Goal: Task Accomplishment & Management: Complete application form

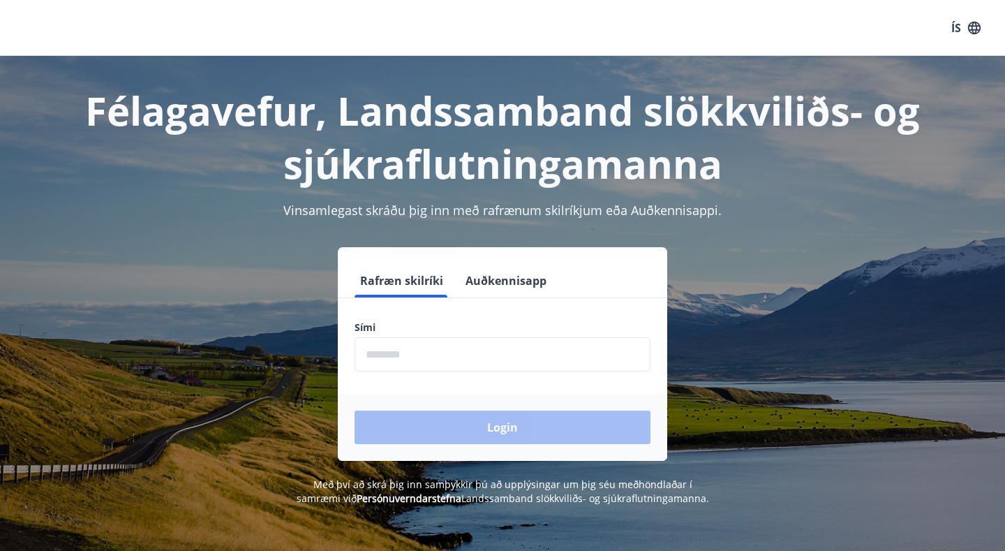
click at [424, 352] on input "phone" at bounding box center [503, 354] width 296 height 34
type input "********"
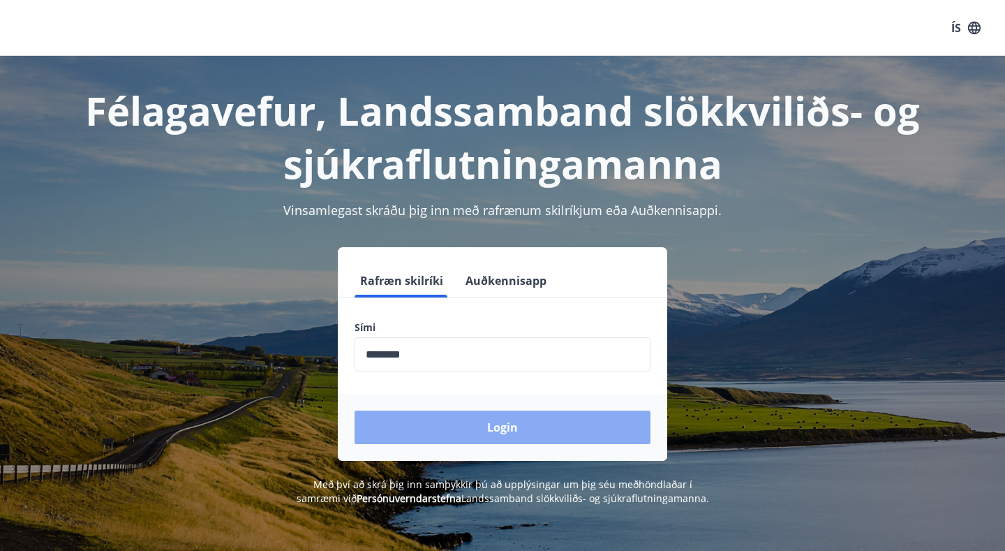
click at [498, 425] on button "Login" at bounding box center [503, 426] width 296 height 33
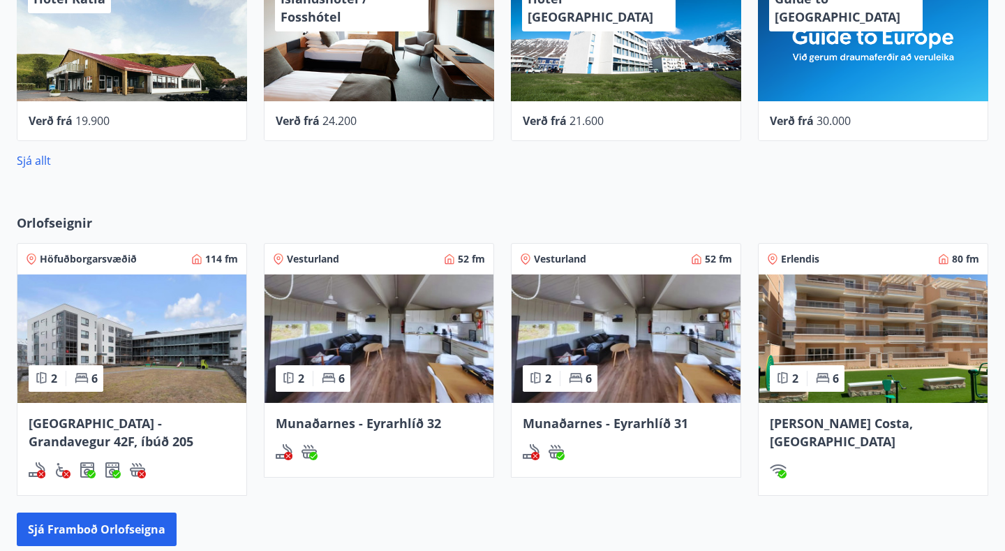
scroll to position [597, 0]
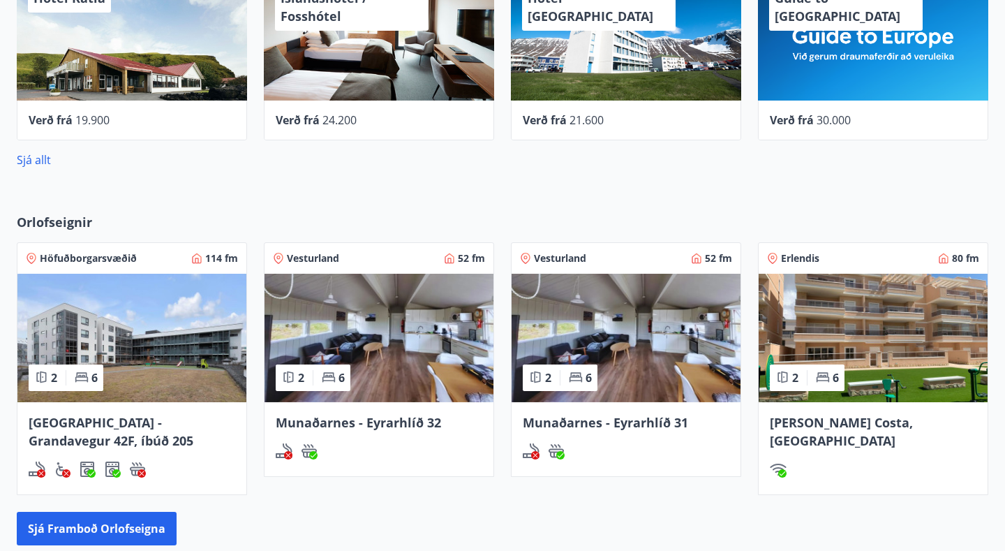
click at [615, 358] on img at bounding box center [626, 338] width 229 height 128
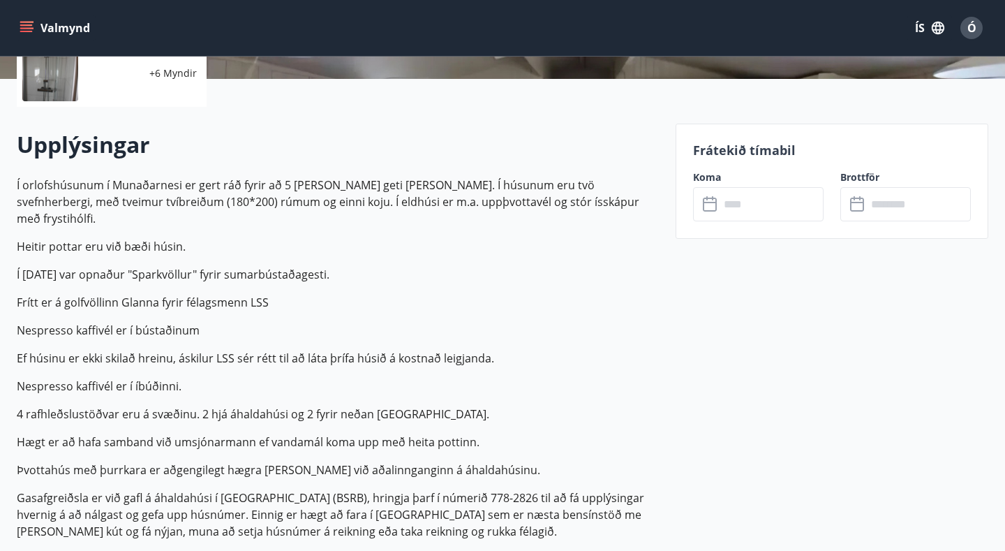
scroll to position [328, 0]
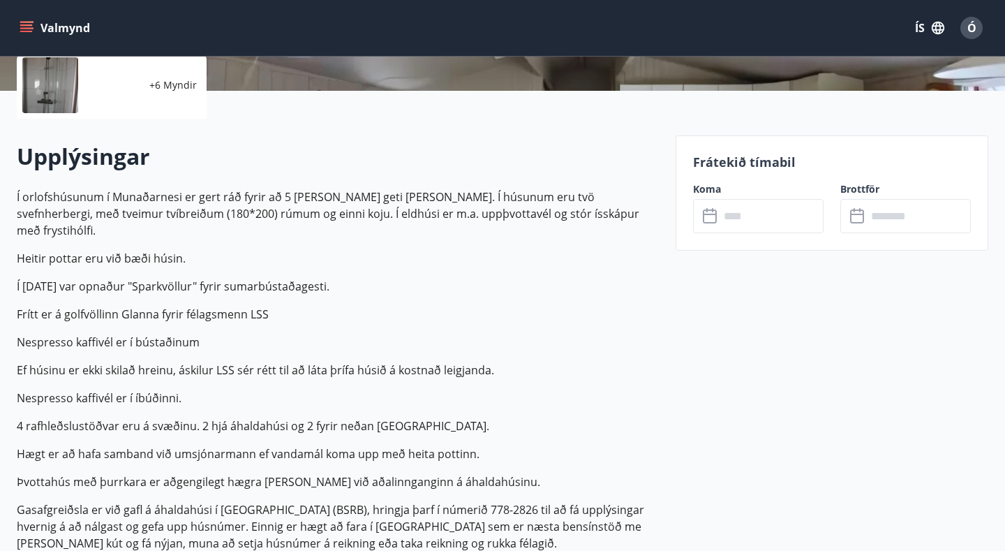
click at [715, 219] on icon at bounding box center [711, 216] width 17 height 17
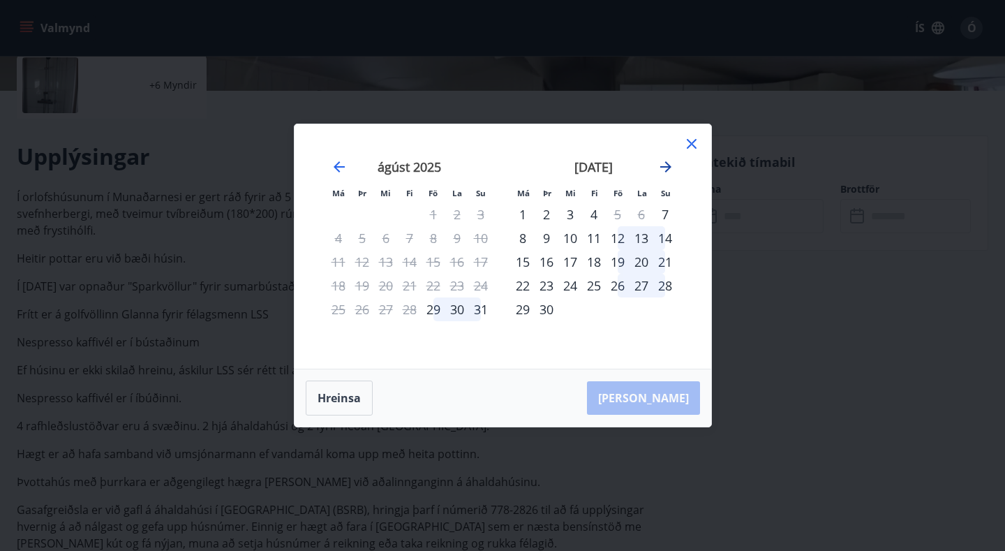
click at [666, 167] on icon "Move forward to switch to the next month." at bounding box center [665, 166] width 11 height 11
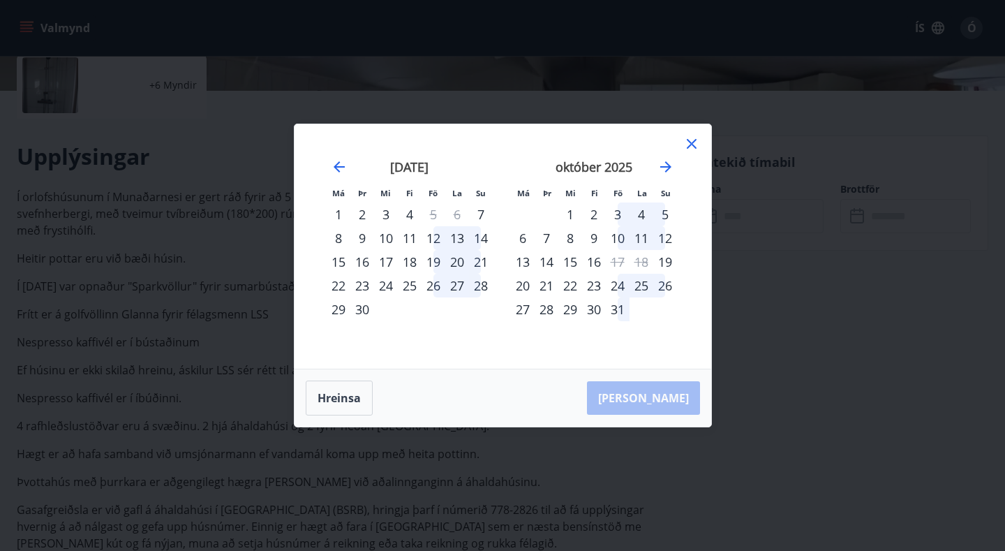
click at [619, 214] on div "3" at bounding box center [618, 214] width 24 height 24
click at [571, 211] on div "1" at bounding box center [570, 214] width 24 height 24
click at [692, 140] on icon at bounding box center [691, 143] width 17 height 17
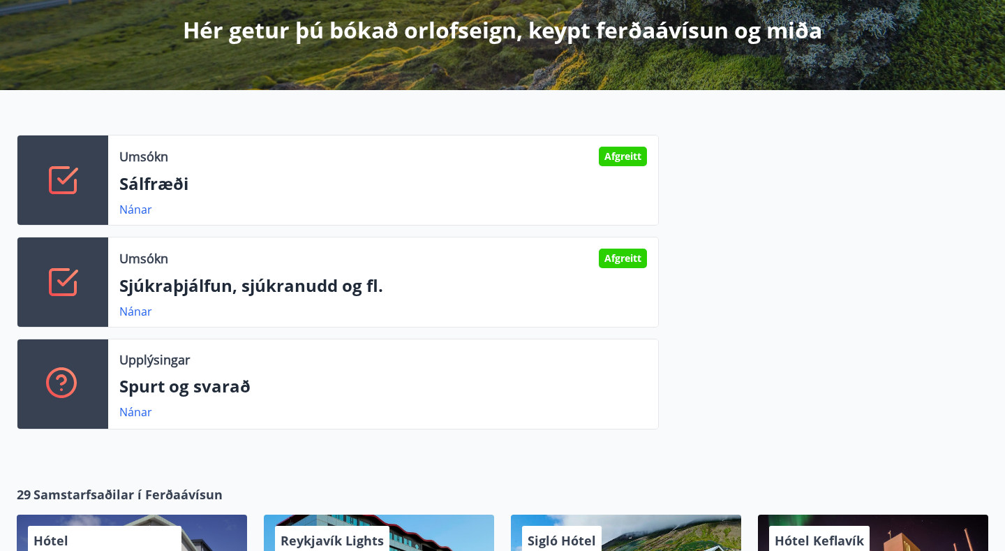
scroll to position [258, 0]
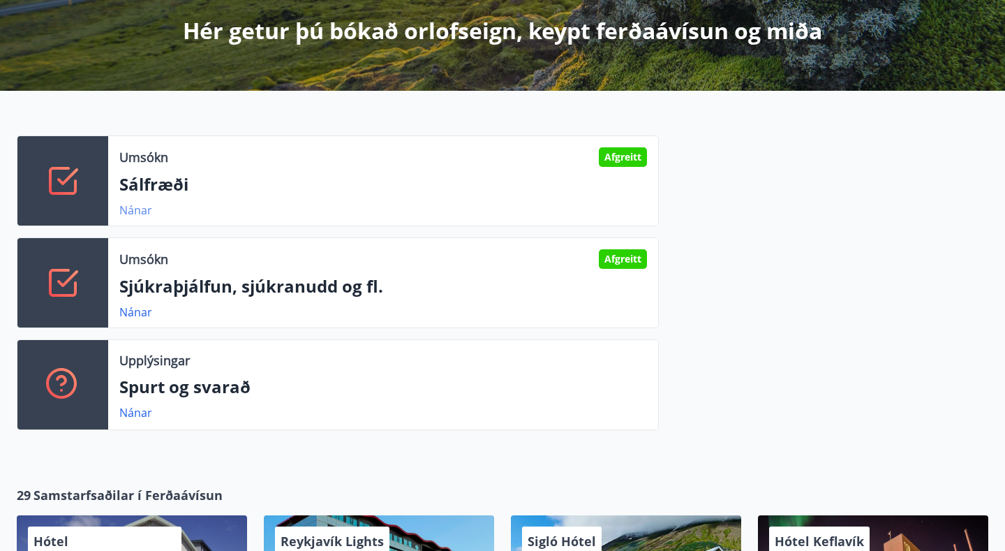
click at [132, 211] on link "Nánar" at bounding box center [135, 209] width 33 height 15
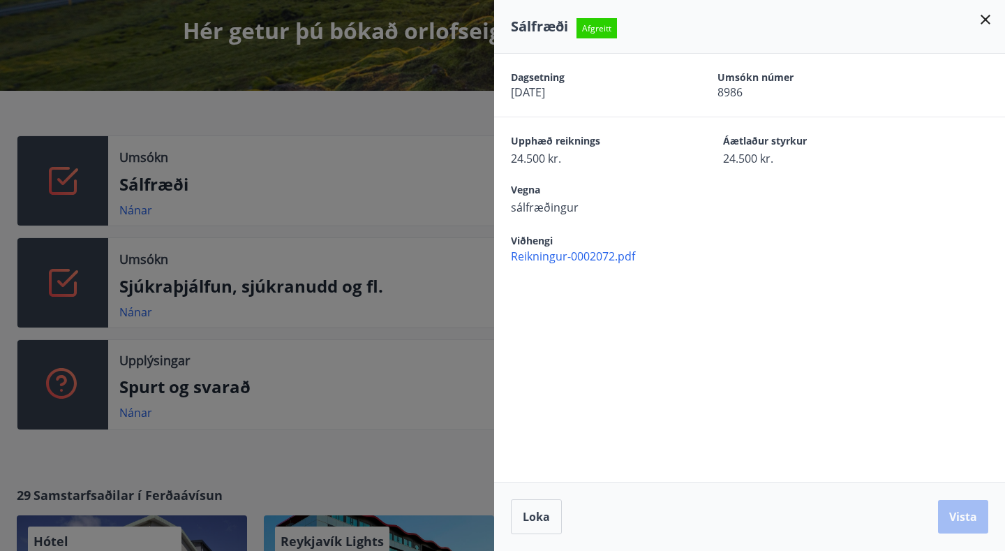
click at [136, 313] on div at bounding box center [502, 275] width 1005 height 551
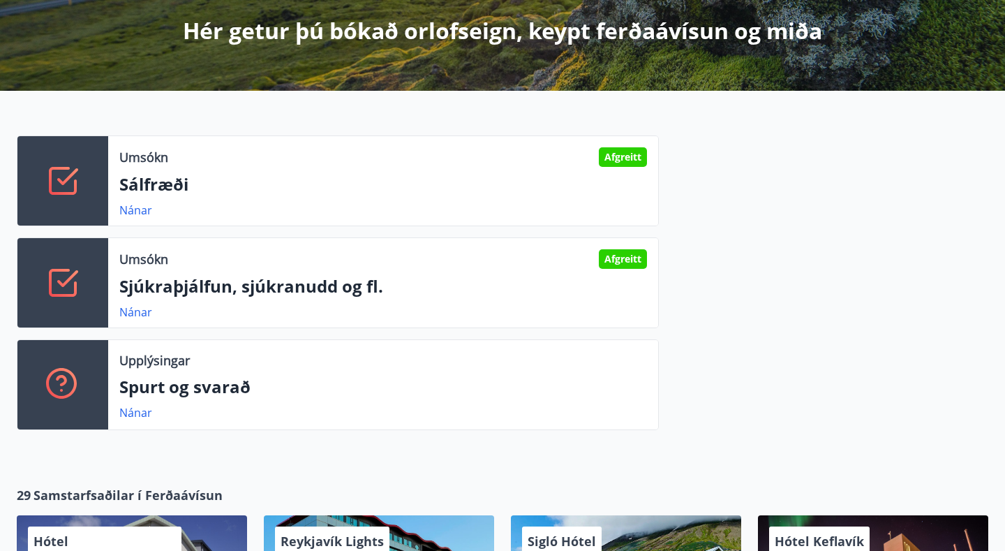
click at [136, 313] on link "Nánar" at bounding box center [135, 311] width 33 height 15
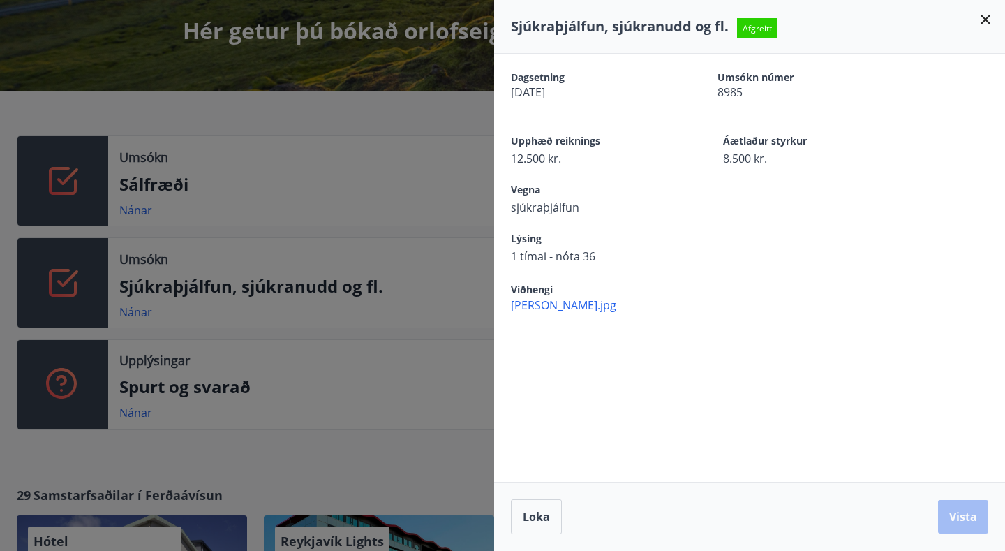
click at [283, 389] on div at bounding box center [502, 275] width 1005 height 551
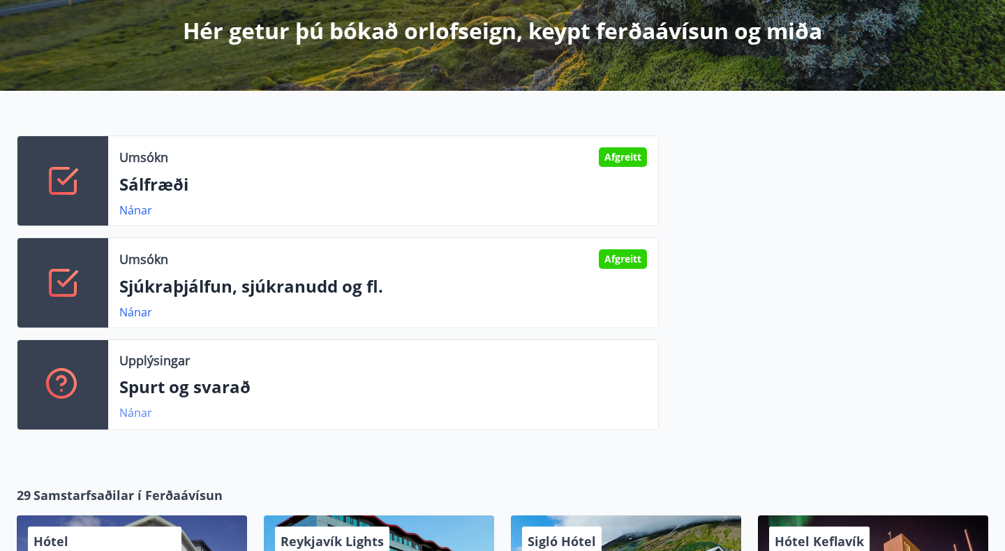
click at [135, 415] on link "Nánar" at bounding box center [135, 412] width 33 height 15
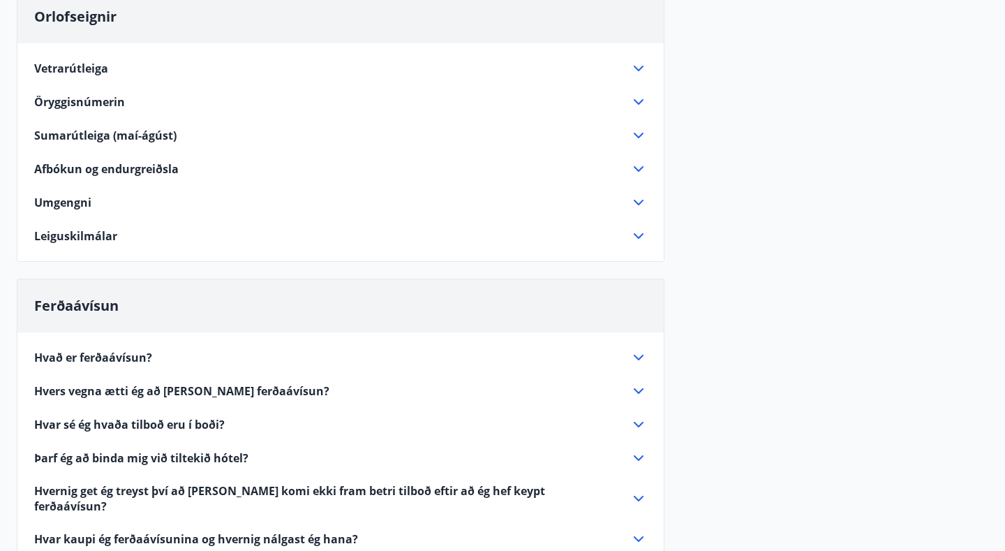
scroll to position [176, 0]
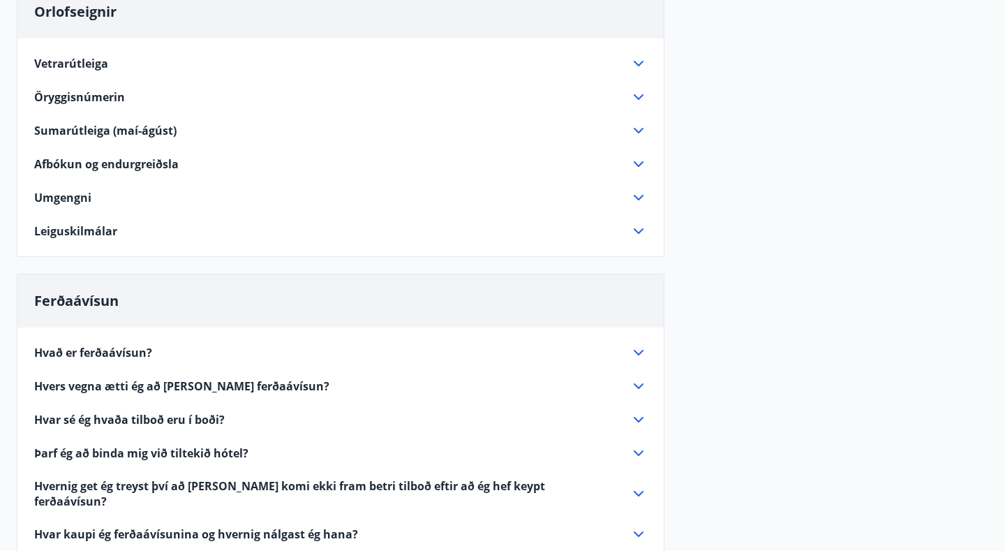
click at [637, 354] on icon at bounding box center [639, 353] width 10 height 6
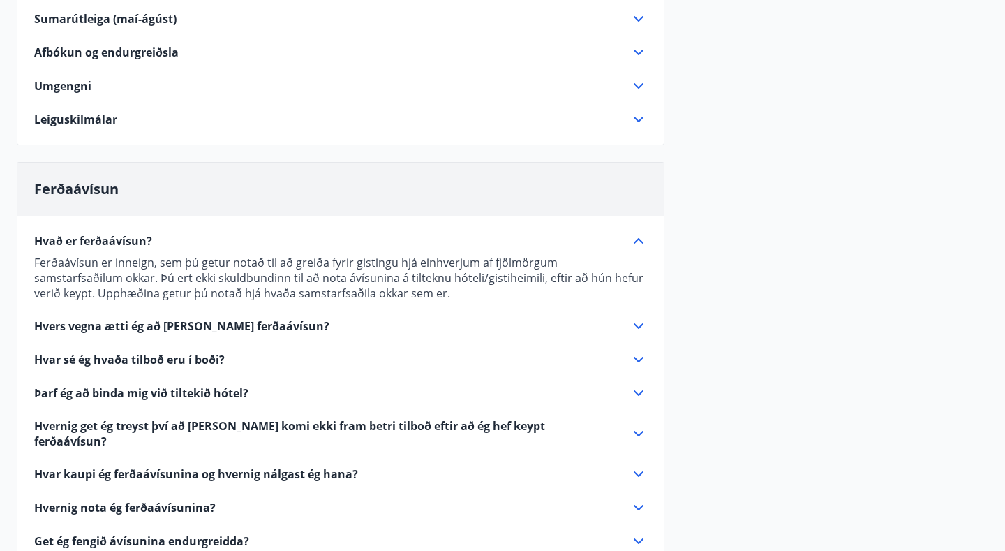
scroll to position [296, 0]
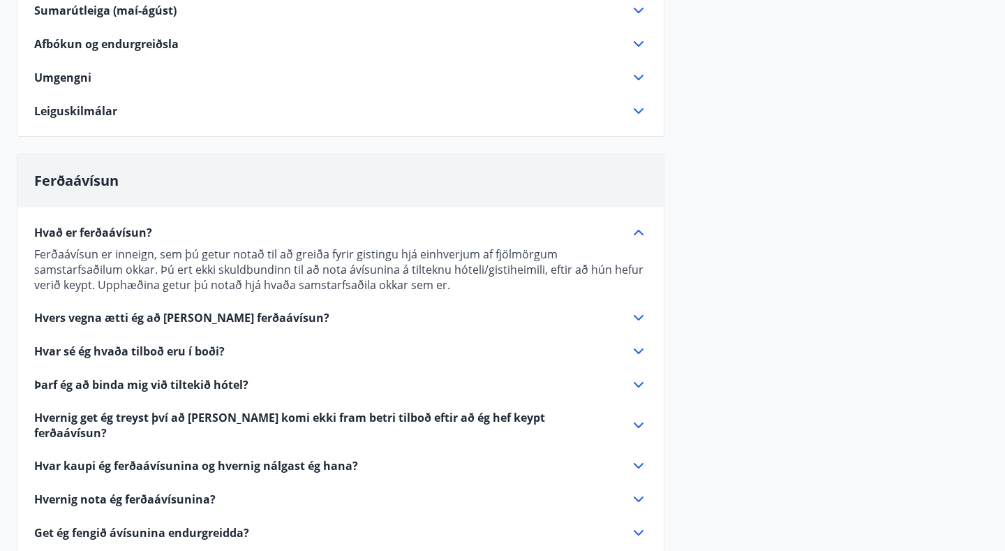
click at [638, 318] on icon at bounding box center [638, 317] width 17 height 17
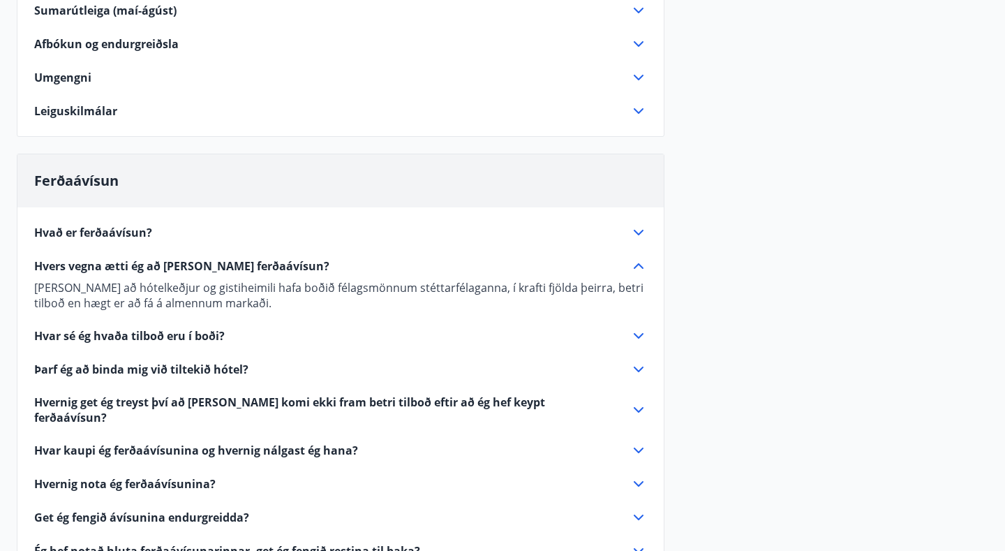
click at [637, 336] on icon at bounding box center [639, 336] width 10 height 6
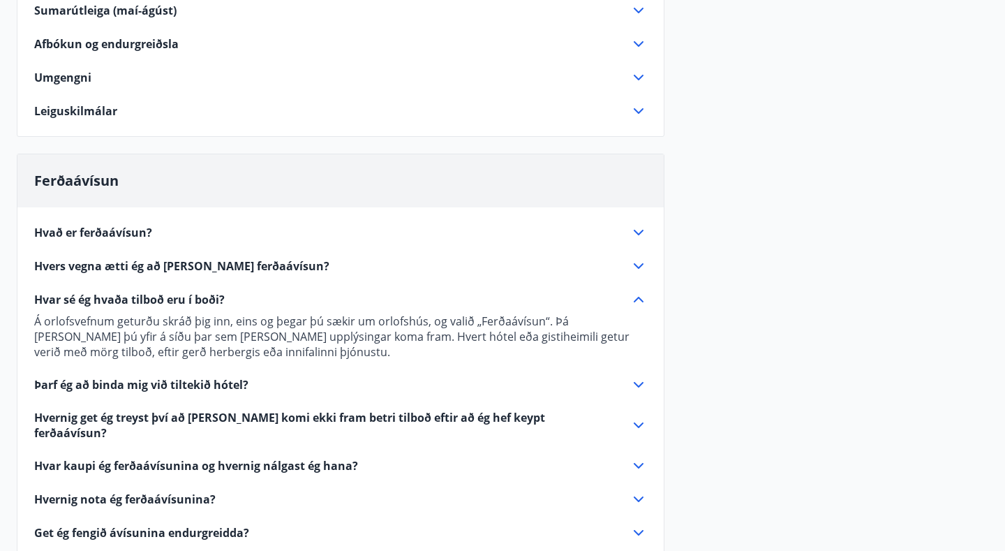
click at [637, 336] on p "Á orlofsvefnum geturðu skráð þig inn, eins og þegar þú sækir um orlofshús, og v…" at bounding box center [340, 336] width 613 height 46
click at [638, 297] on icon at bounding box center [639, 300] width 10 height 6
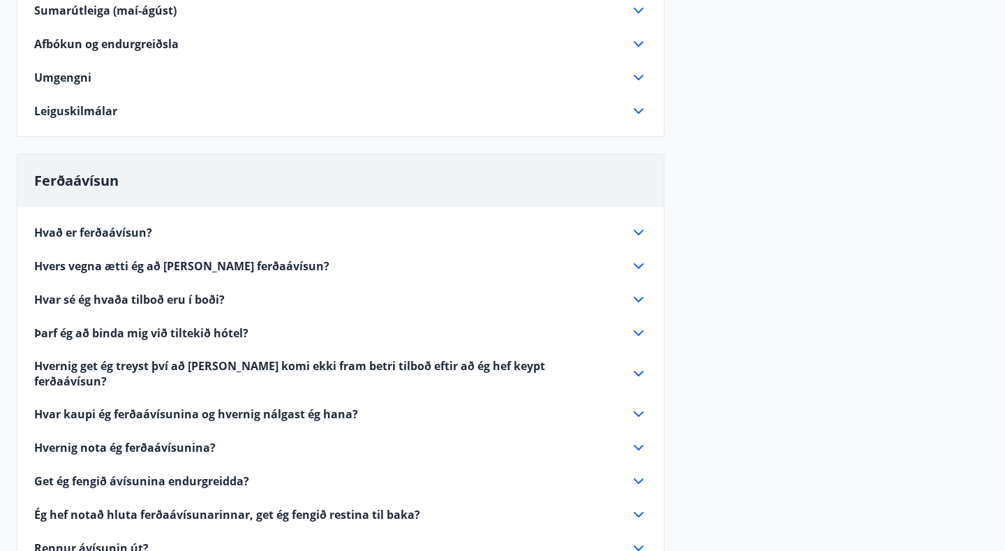
click at [638, 297] on icon at bounding box center [638, 299] width 17 height 17
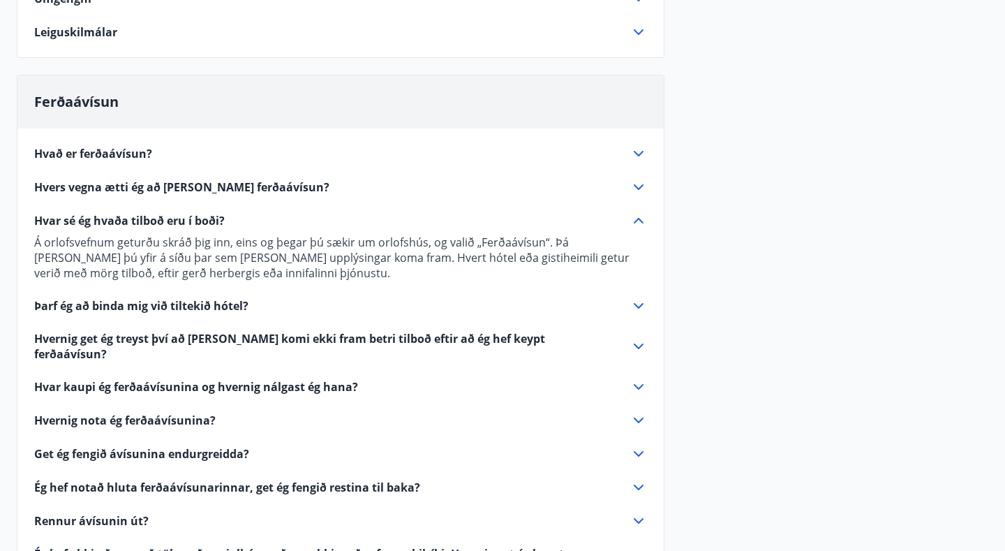
scroll to position [402, 0]
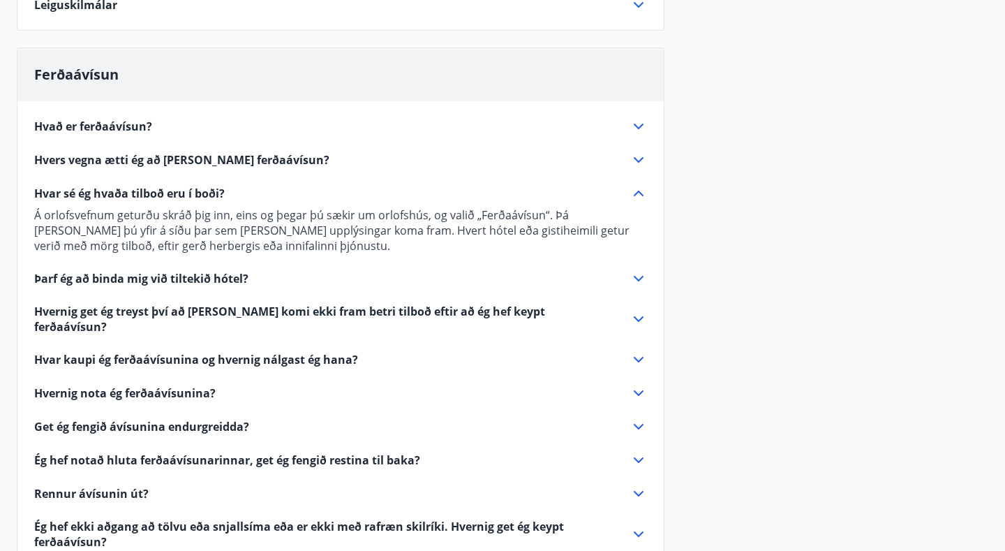
click at [637, 351] on icon at bounding box center [638, 359] width 17 height 17
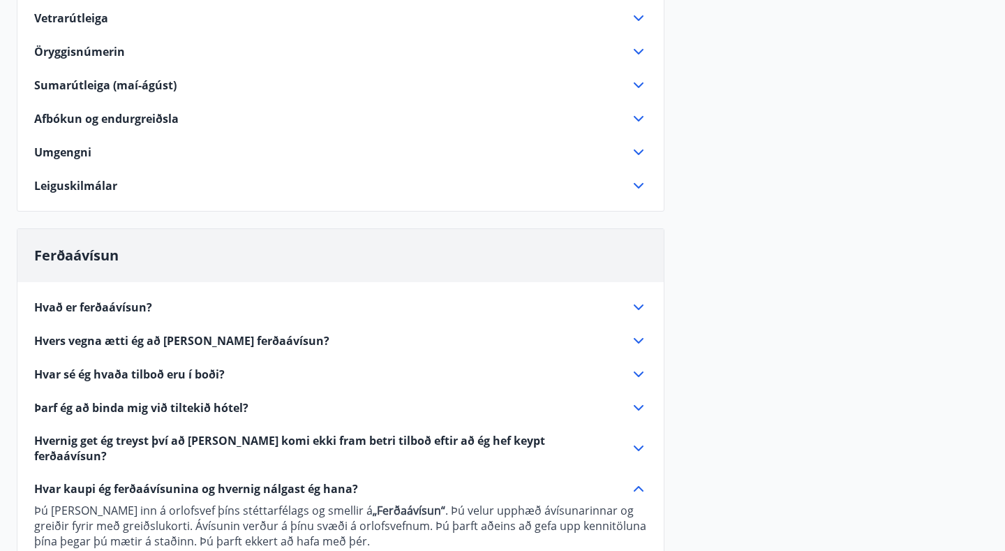
scroll to position [0, 0]
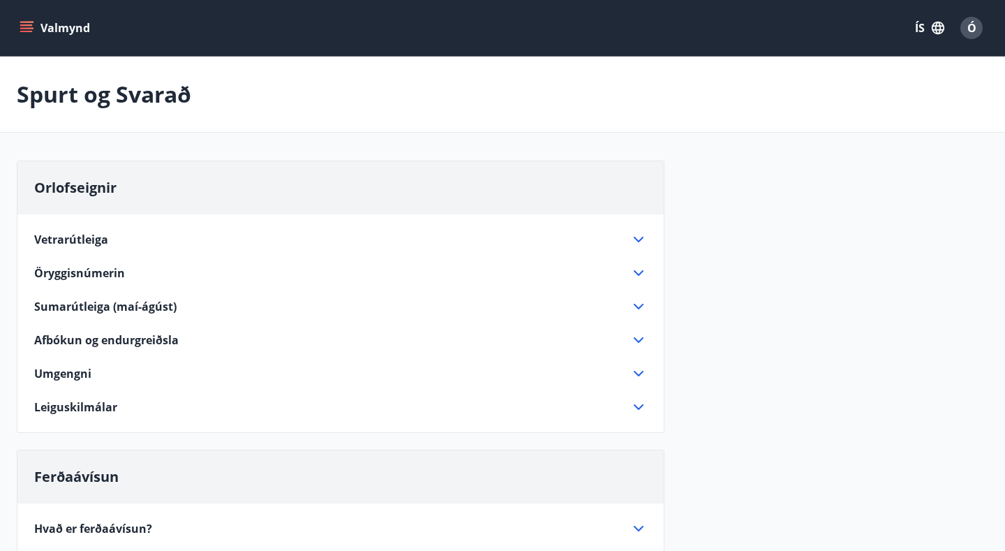
click at [26, 26] on icon "menu" at bounding box center [26, 24] width 13 height 1
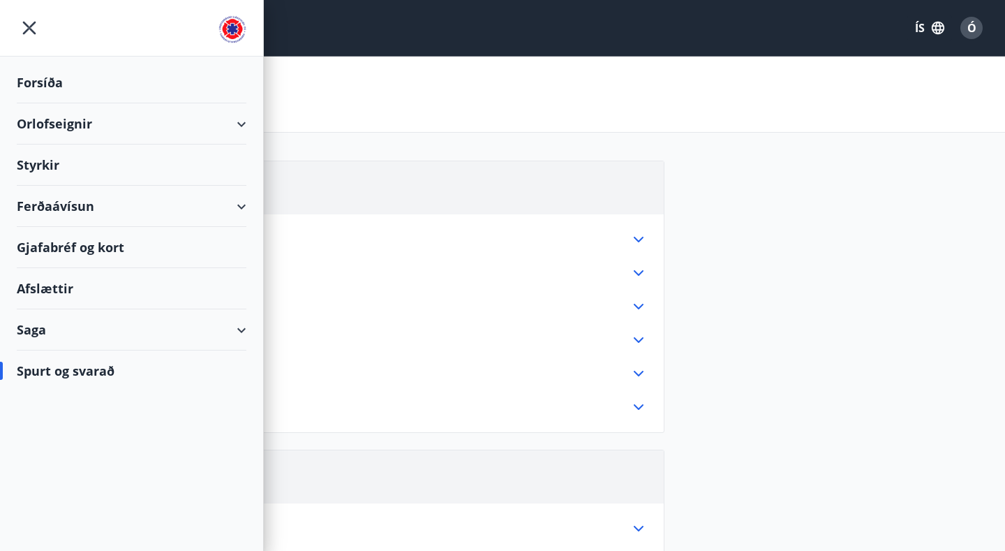
click at [80, 251] on div "Gjafabréf og kort" at bounding box center [132, 247] width 230 height 41
click at [77, 124] on div "Orlofseignir" at bounding box center [132, 123] width 230 height 41
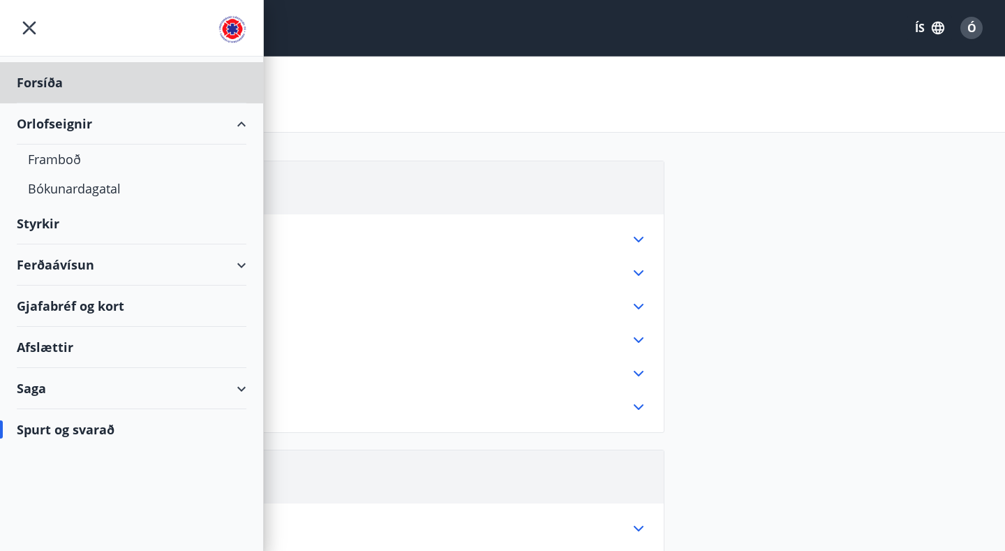
click at [49, 103] on div "Styrkir" at bounding box center [132, 82] width 230 height 41
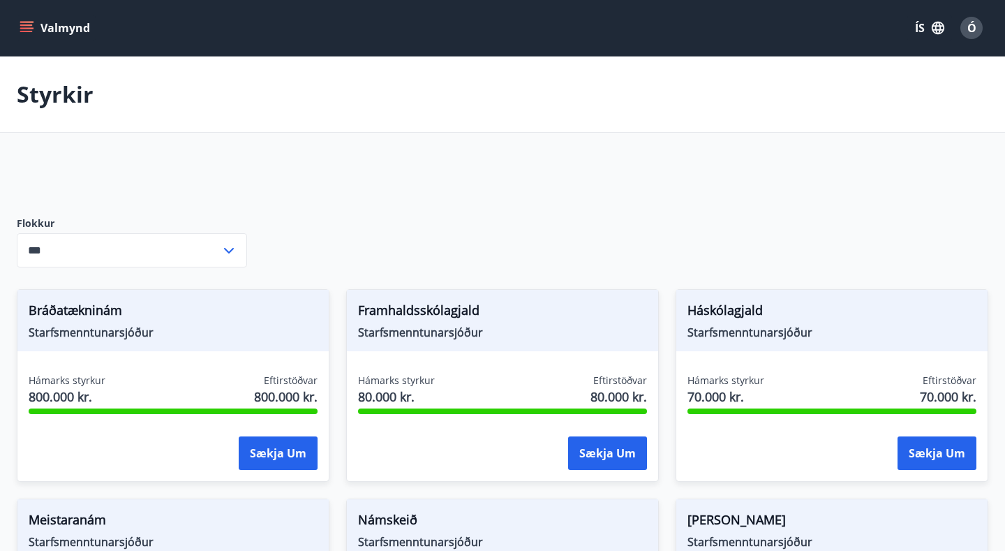
type input "***"
click at [973, 28] on span "Ó" at bounding box center [971, 27] width 9 height 15
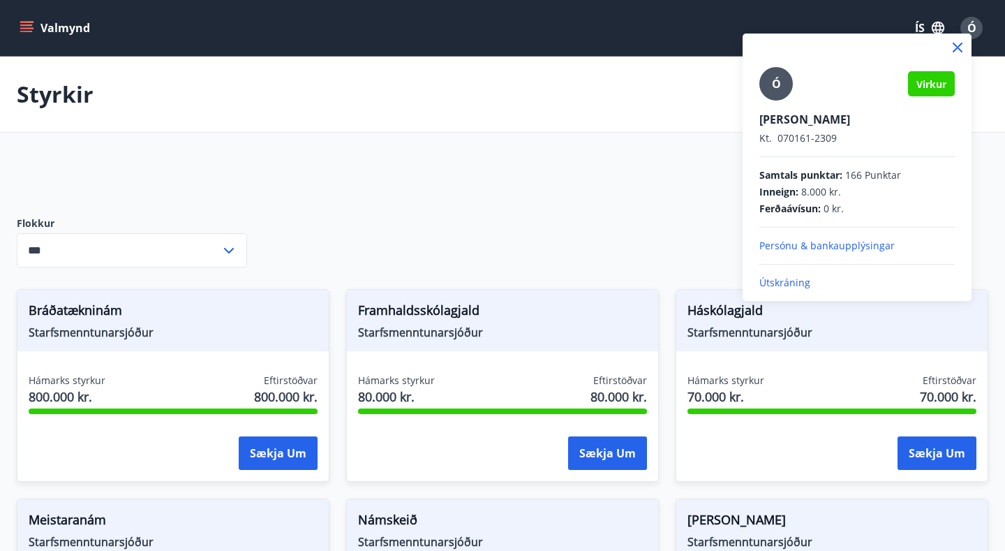
click at [792, 280] on p "Útskráning" at bounding box center [856, 283] width 195 height 14
